Goal: Navigation & Orientation: Find specific page/section

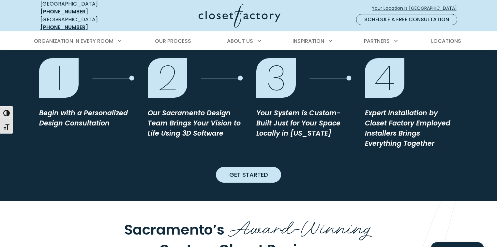
scroll to position [783, 0]
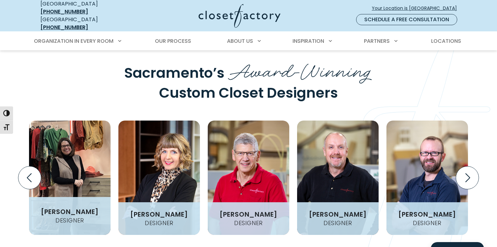
click at [35, 202] on figcaption "[PERSON_NAME] Designer Meet [PERSON_NAME], designer and project manager with Cl…" at bounding box center [70, 216] width 82 height 38
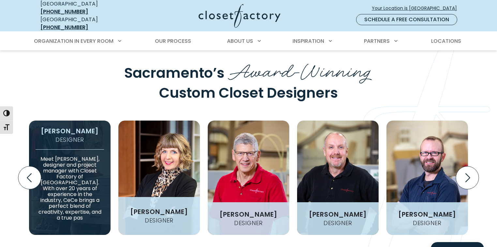
click at [135, 197] on figcaption "[PERSON_NAME] Designer" at bounding box center [159, 216] width 82 height 38
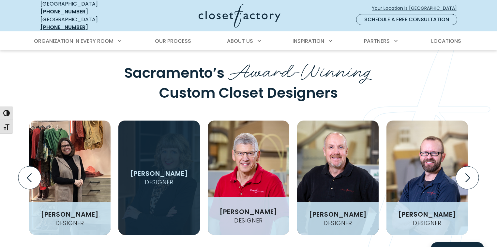
click at [241, 197] on figcaption "[PERSON_NAME] Designer" at bounding box center [249, 216] width 82 height 38
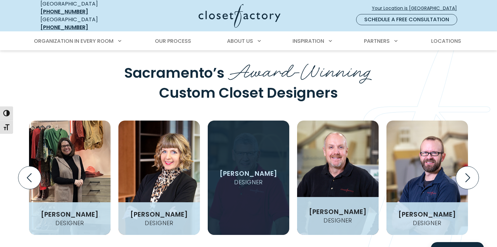
click at [346, 197] on figcaption "[PERSON_NAME] Designer" at bounding box center [338, 216] width 82 height 38
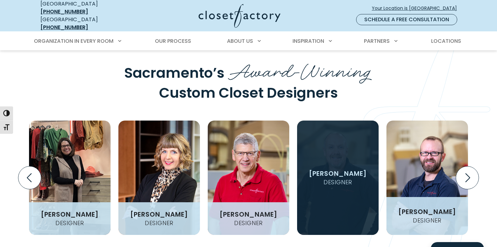
click at [448, 197] on figcaption "[PERSON_NAME] Designer" at bounding box center [428, 216] width 82 height 38
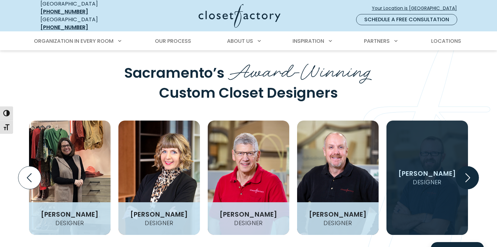
click at [470, 173] on icon "Next slide" at bounding box center [467, 177] width 5 height 9
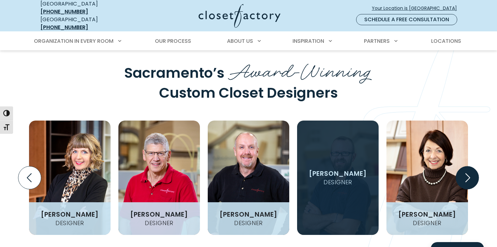
click at [470, 173] on icon "Next slide" at bounding box center [467, 177] width 5 height 9
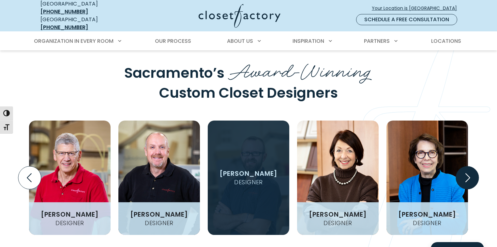
click at [470, 173] on icon "Next slide" at bounding box center [467, 177] width 5 height 9
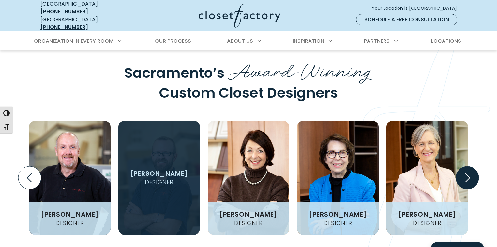
click at [470, 173] on icon "Next slide" at bounding box center [467, 177] width 5 height 9
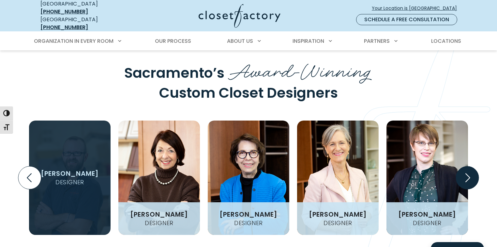
click at [470, 173] on icon "Next slide" at bounding box center [467, 177] width 5 height 9
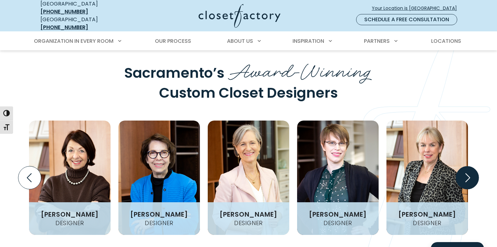
click at [470, 173] on icon "Next slide" at bounding box center [467, 177] width 5 height 9
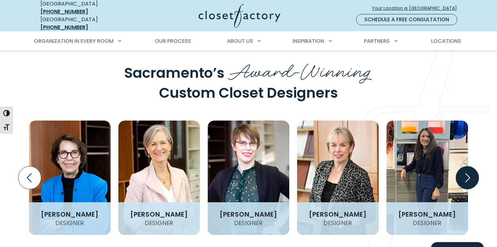
click at [470, 173] on icon "Next slide" at bounding box center [467, 177] width 5 height 9
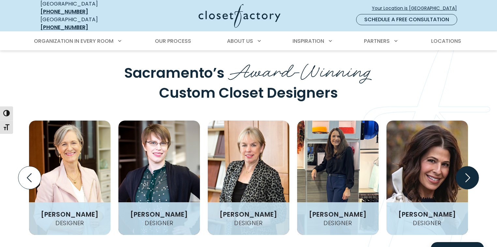
click at [470, 173] on icon "Next slide" at bounding box center [467, 177] width 5 height 9
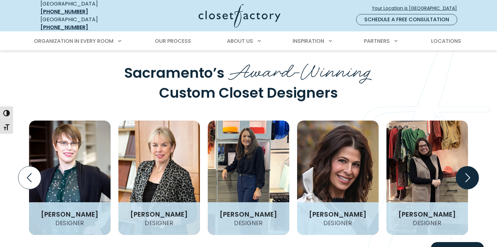
click at [470, 173] on icon "Next slide" at bounding box center [467, 177] width 5 height 9
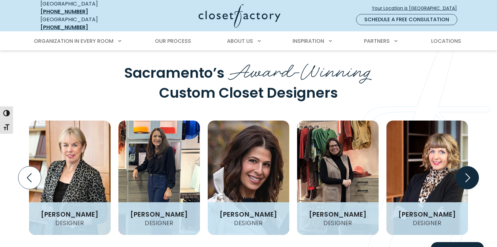
click at [470, 173] on icon "Next slide" at bounding box center [467, 177] width 5 height 9
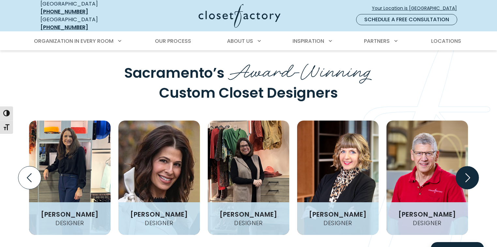
click at [470, 173] on icon "Next slide" at bounding box center [467, 177] width 5 height 9
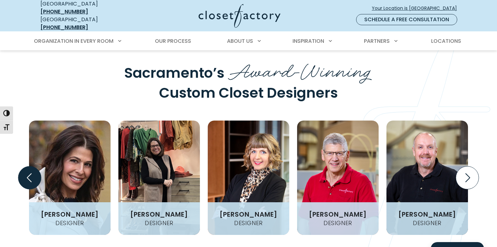
click at [31, 166] on icon "Previous slide" at bounding box center [29, 177] width 23 height 23
